Goal: Task Accomplishment & Management: Use online tool/utility

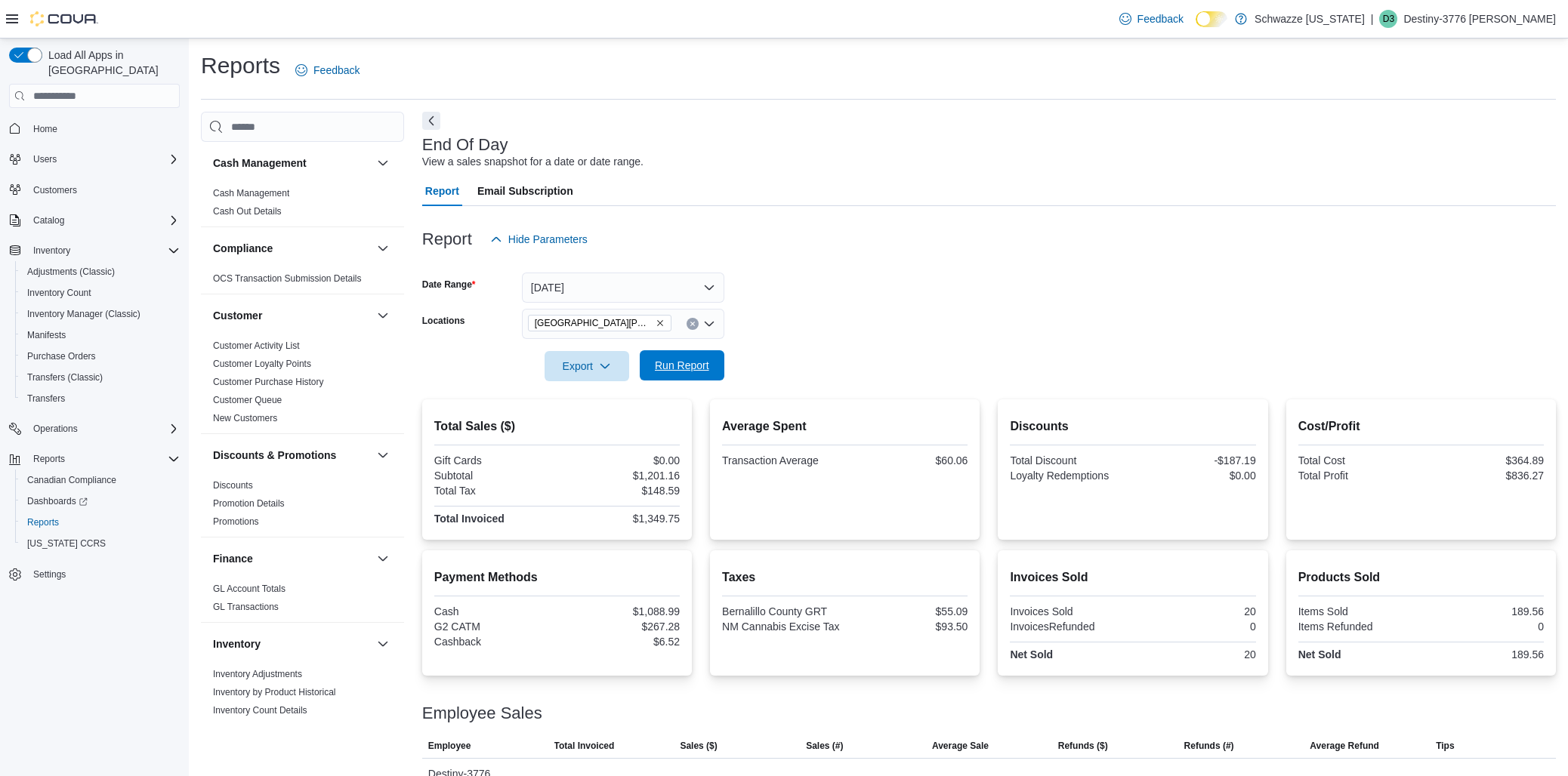
scroll to position [88, 0]
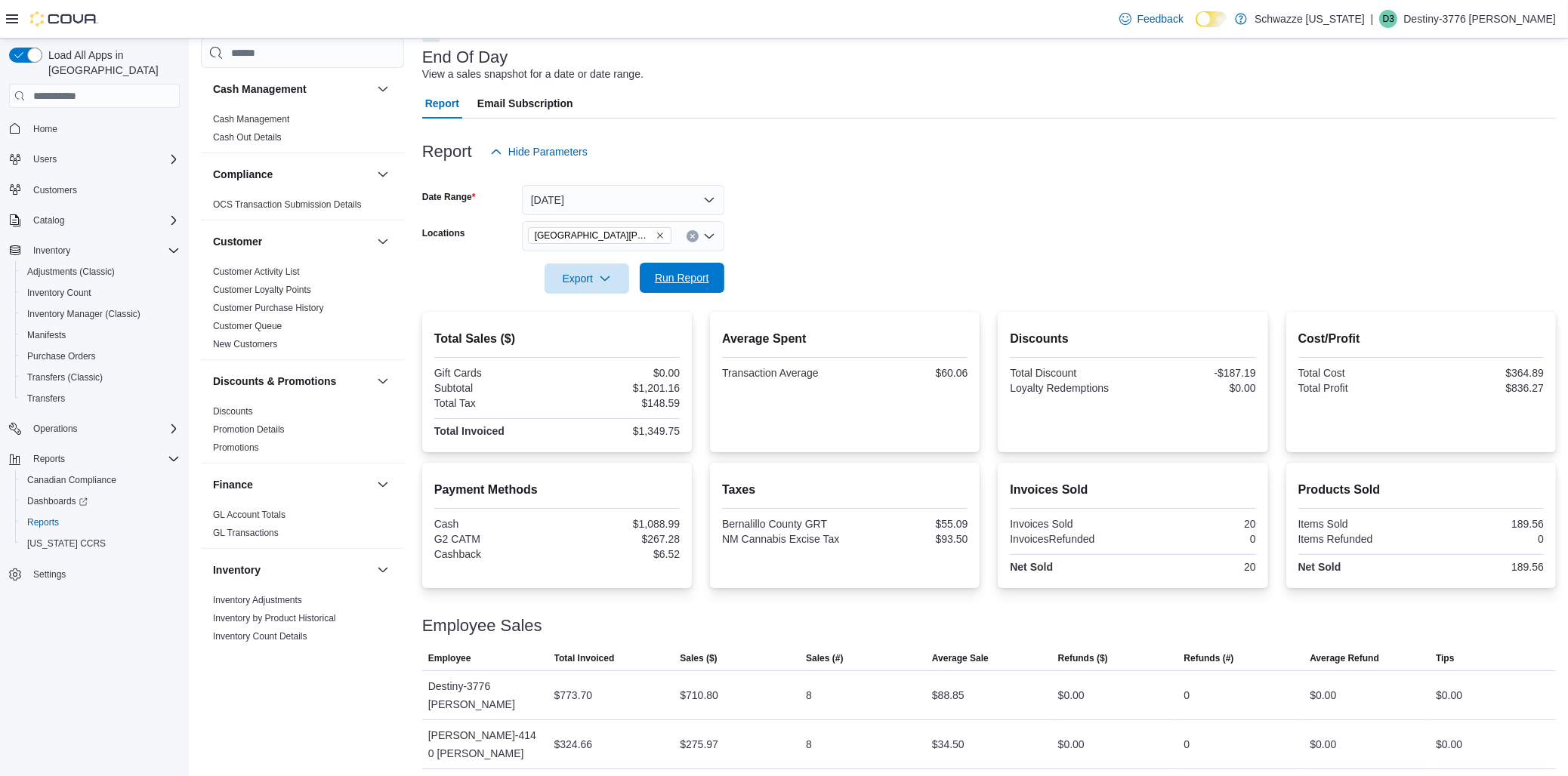
click at [675, 270] on span "Run Report" at bounding box center [682, 278] width 66 height 31
click at [656, 238] on icon "Remove EV09 Montano Plaza from selection in this group" at bounding box center [660, 234] width 9 height 9
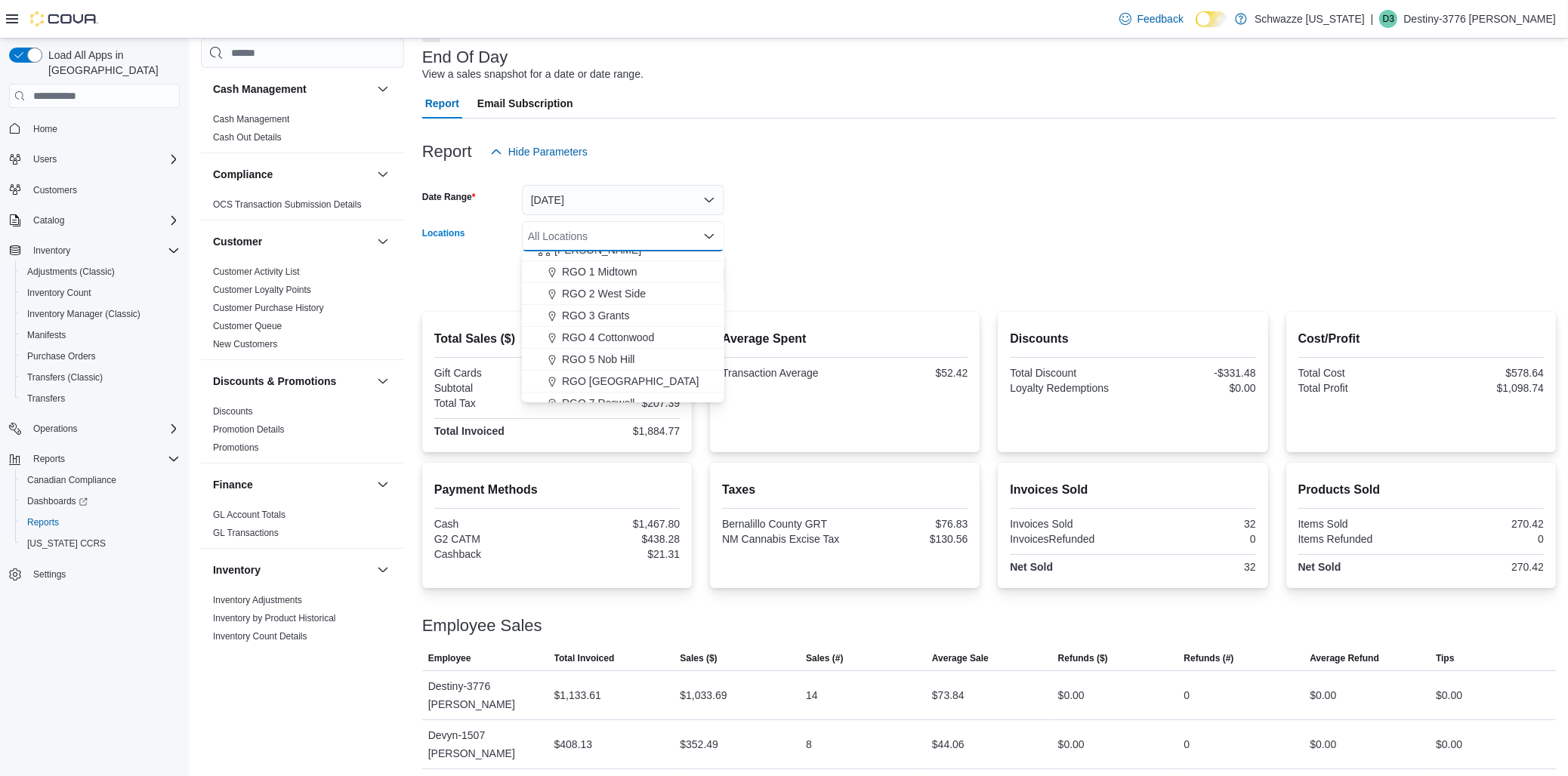
scroll to position [419, 0]
click at [645, 367] on span "RGO [GEOGRAPHIC_DATA]" at bounding box center [631, 368] width 138 height 15
click at [938, 259] on div at bounding box center [989, 257] width 1133 height 12
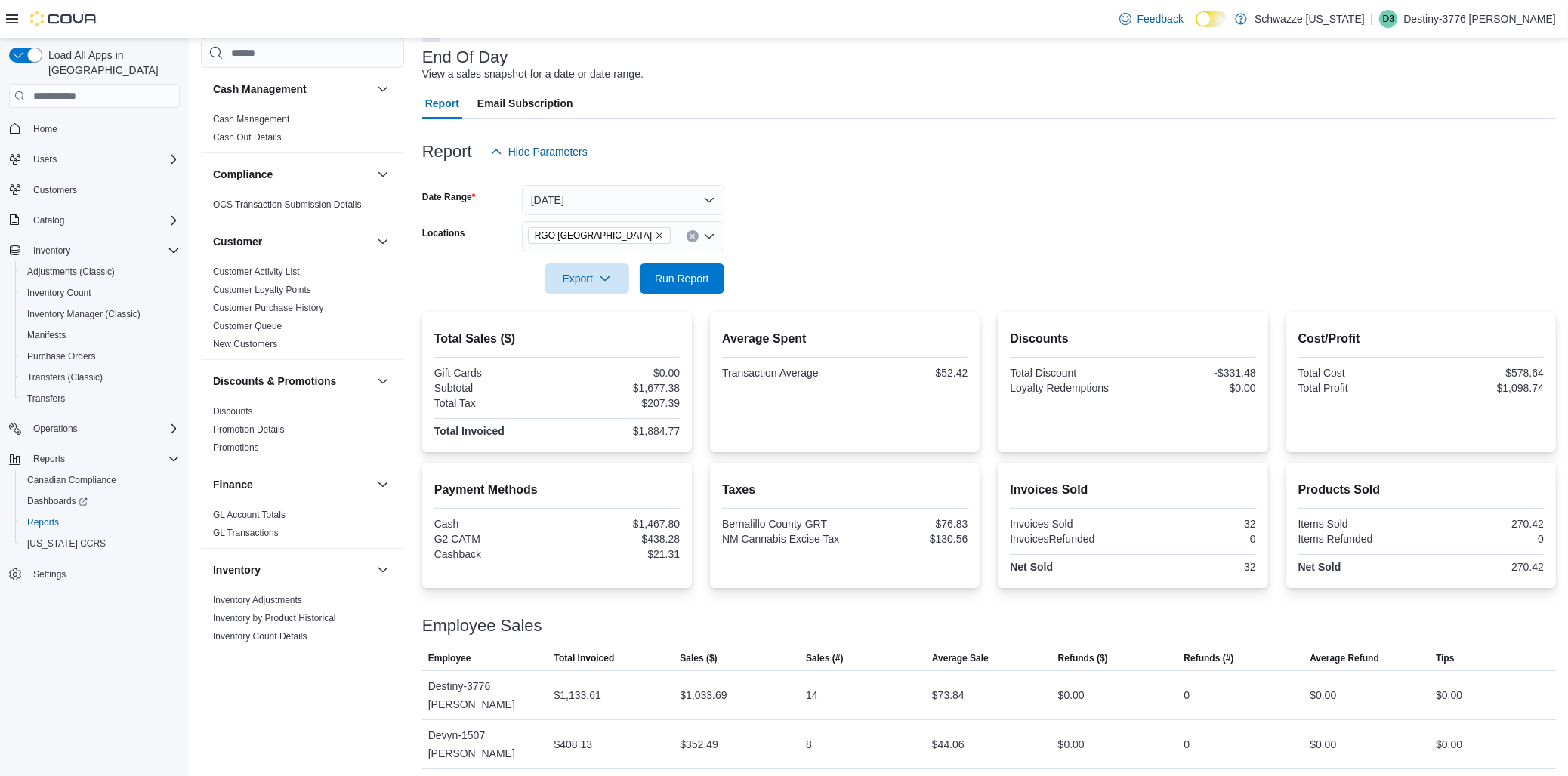
click at [671, 307] on div at bounding box center [989, 302] width 1133 height 18
click at [675, 290] on span "Run Report" at bounding box center [682, 278] width 66 height 31
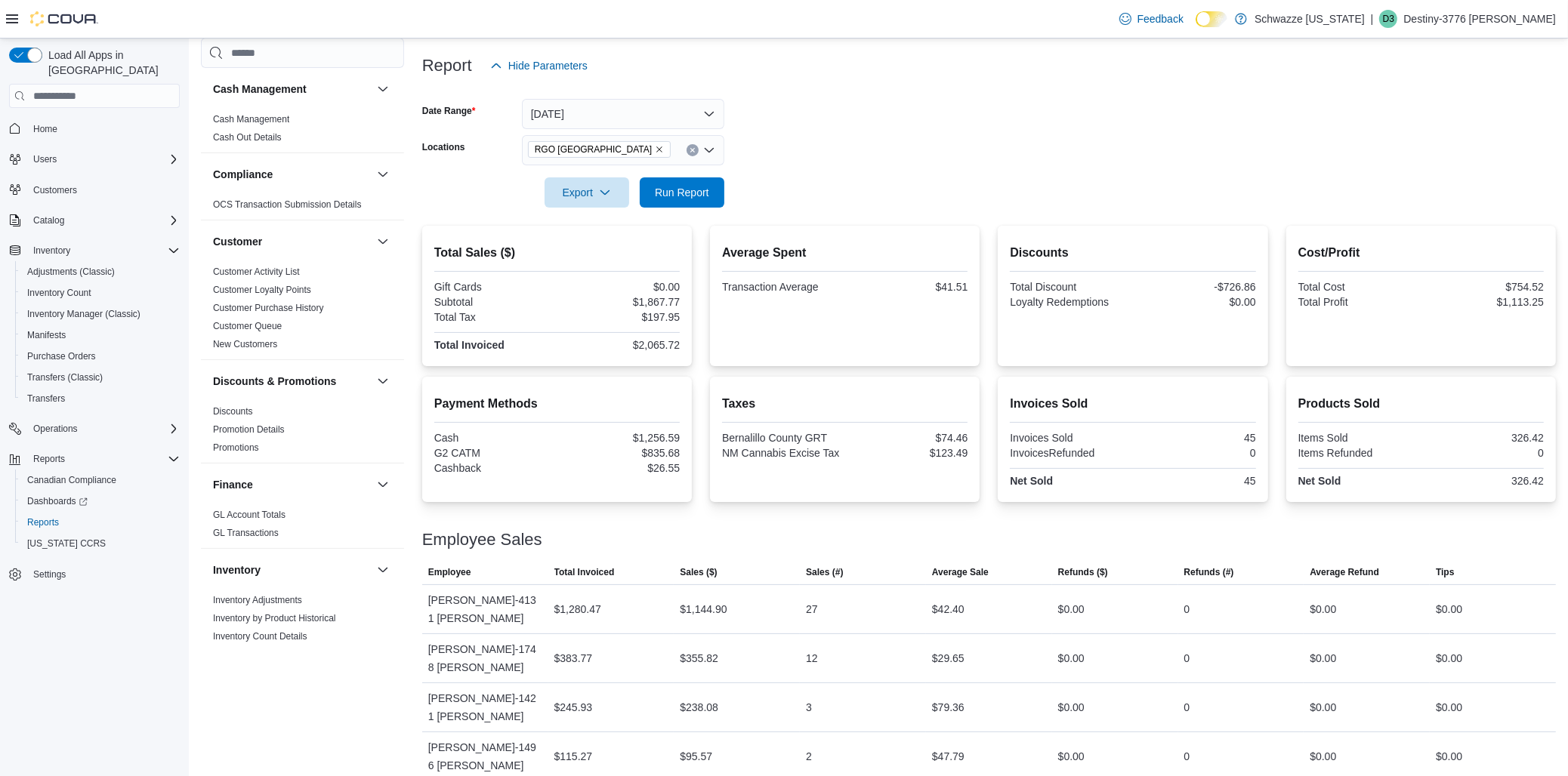
scroll to position [186, 0]
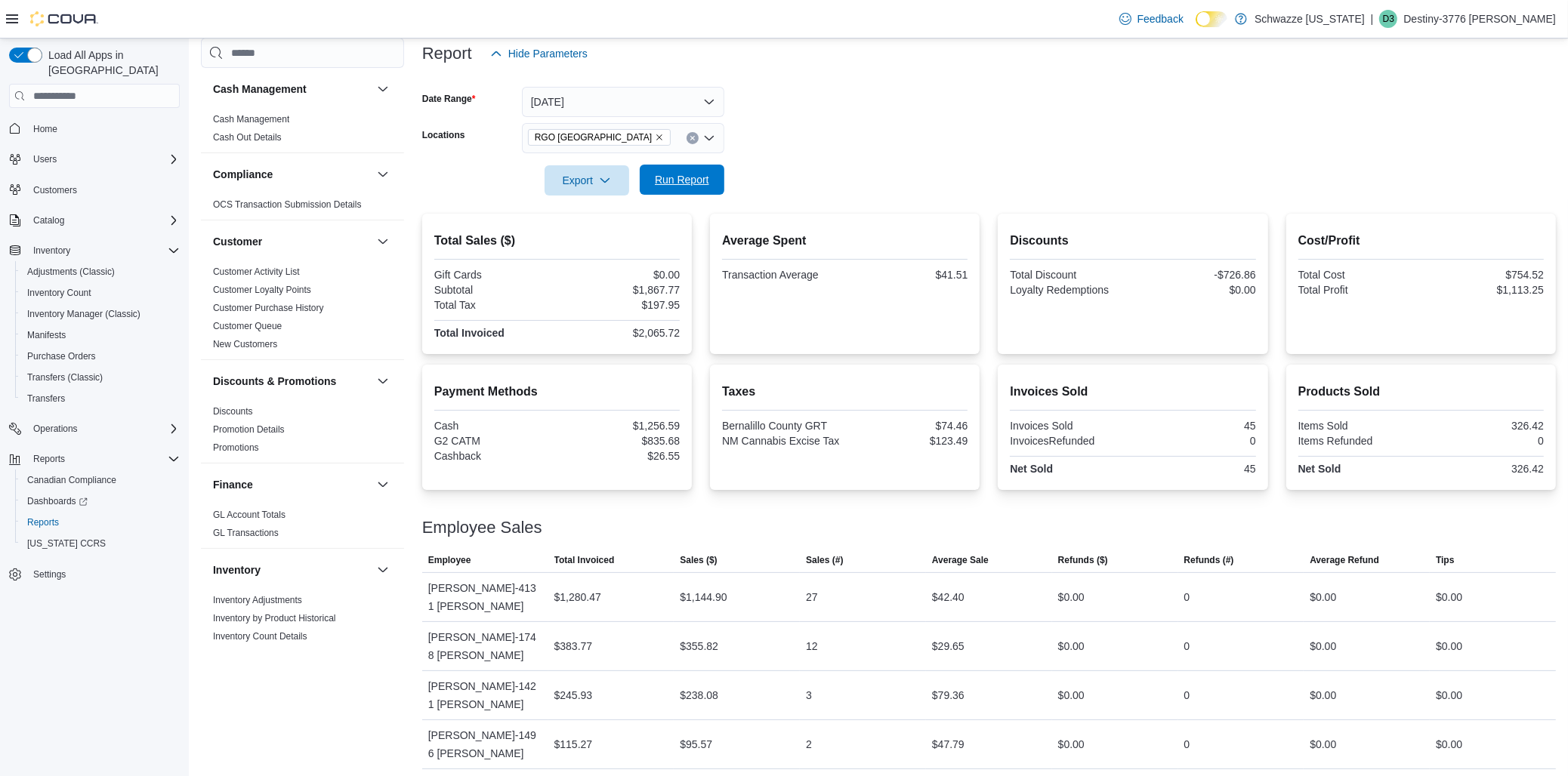
click at [683, 169] on span "Run Report" at bounding box center [682, 180] width 66 height 31
click at [655, 134] on icon "Remove RGO 6 Northeast Heights from selection in this group" at bounding box center [659, 137] width 9 height 9
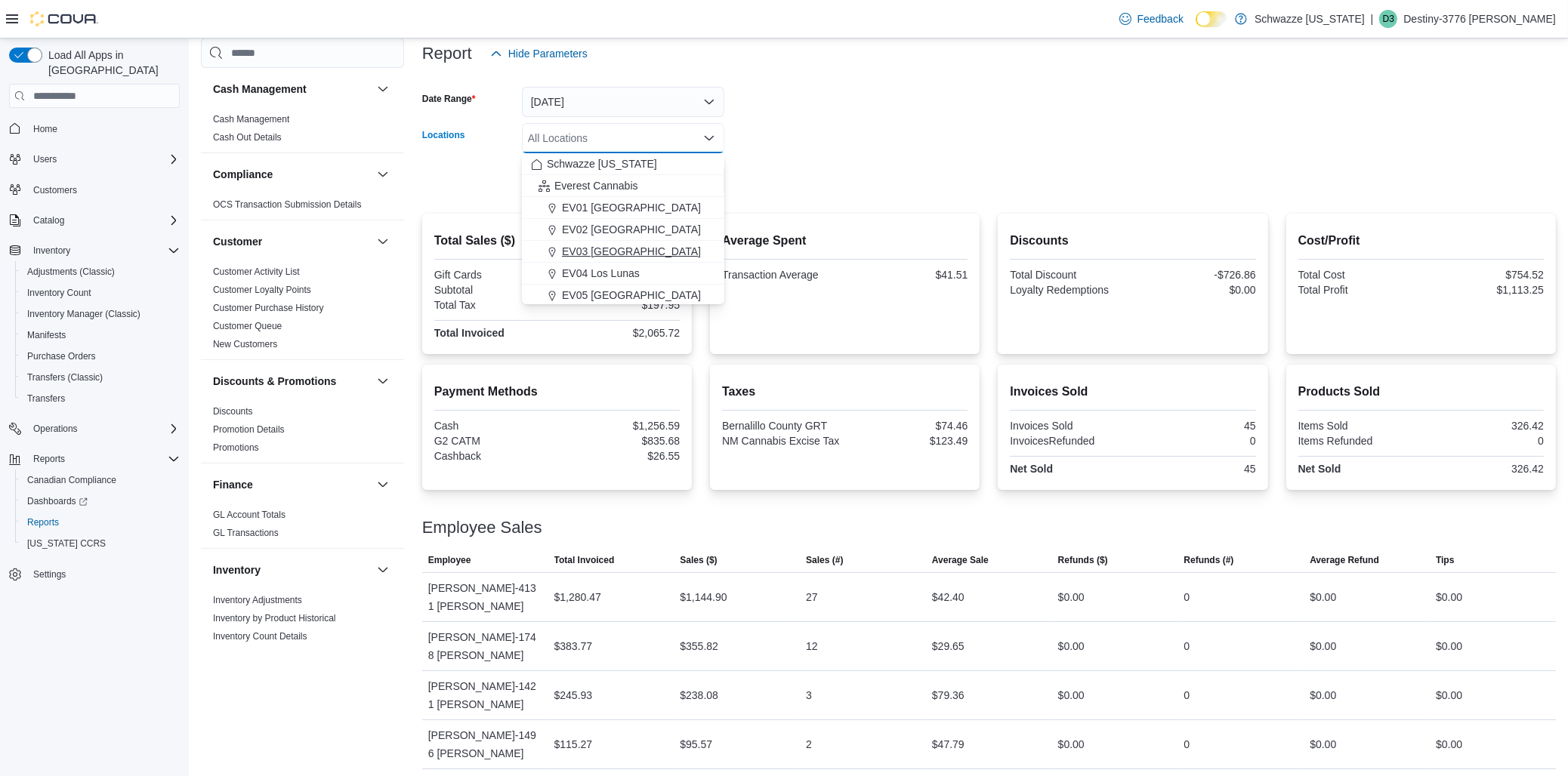
scroll to position [84, 0]
click at [624, 289] on button "[GEOGRAPHIC_DATA][PERSON_NAME]" at bounding box center [622, 299] width 202 height 22
click at [933, 151] on form "Date Range [DATE] Locations [GEOGRAPHIC_DATA][PERSON_NAME] Combo box. Selected.…" at bounding box center [989, 132] width 1133 height 127
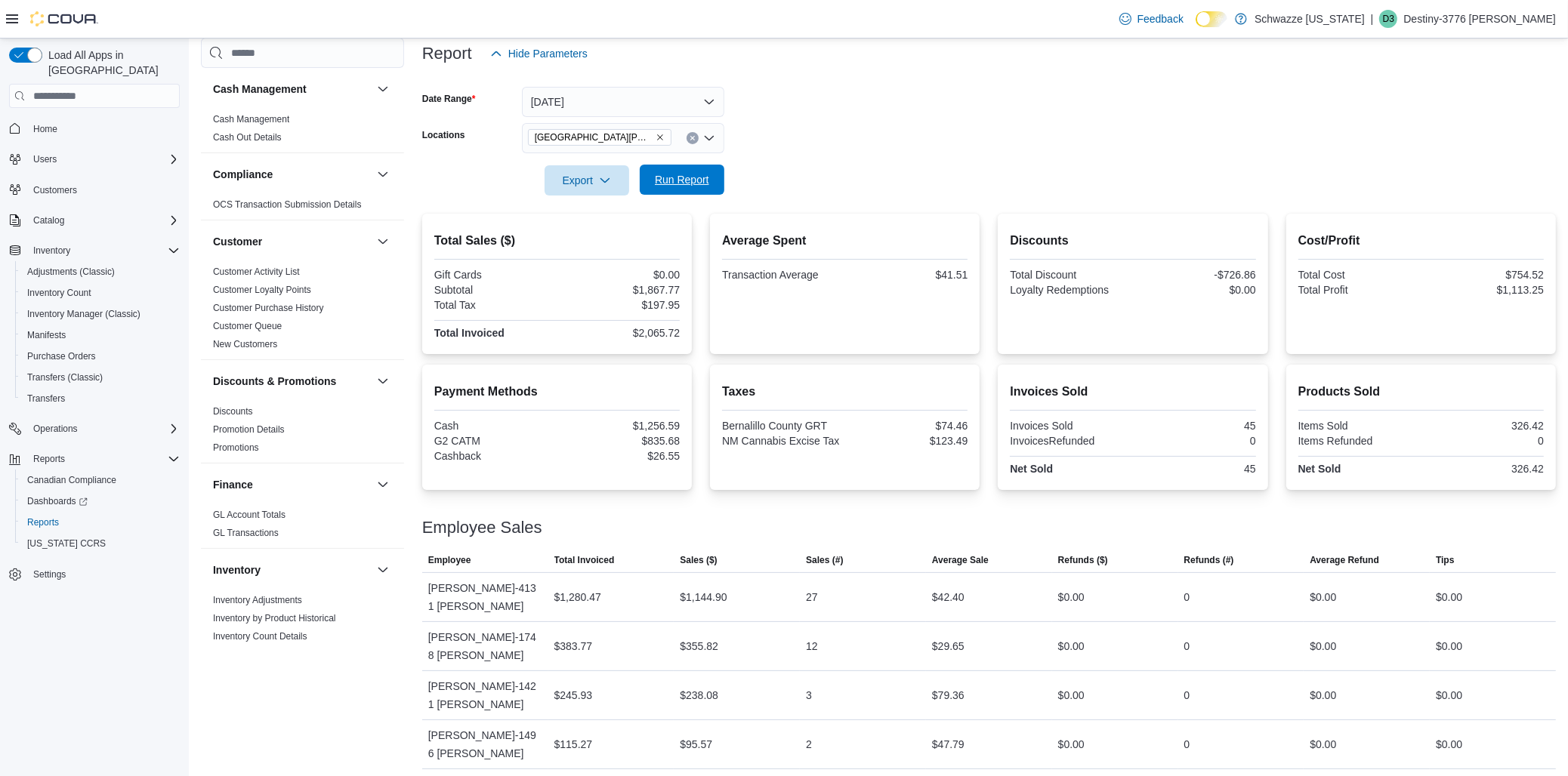
click at [704, 178] on span "Run Report" at bounding box center [682, 180] width 55 height 15
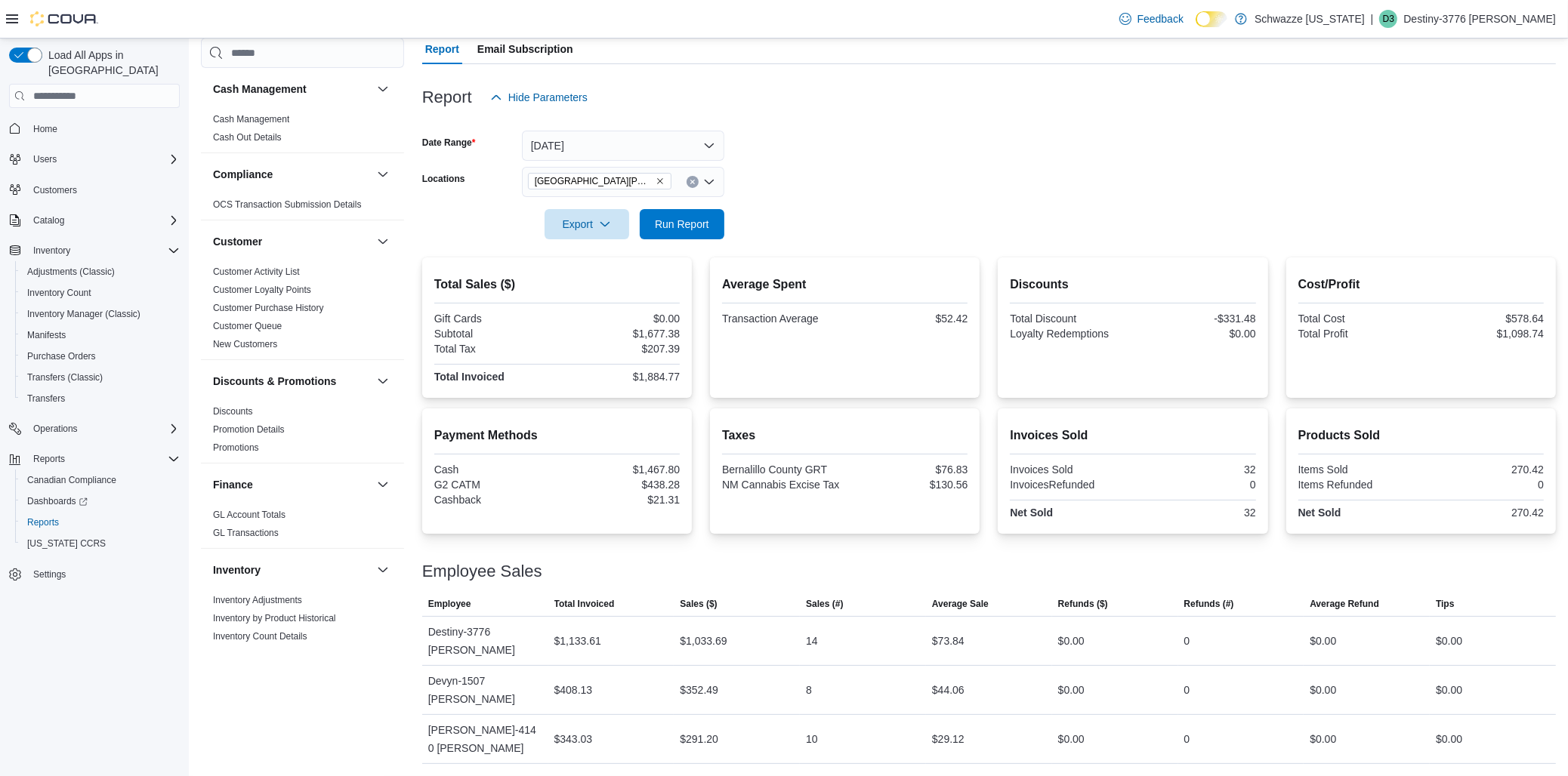
scroll to position [88, 0]
